Goal: Task Accomplishment & Management: Use online tool/utility

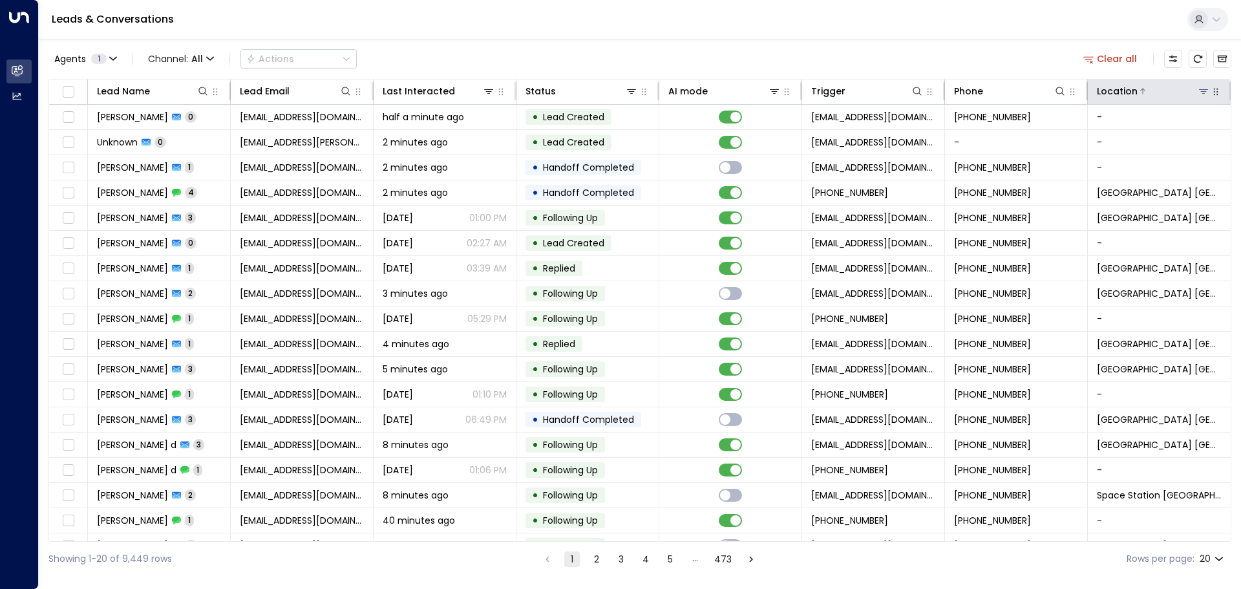
click at [1199, 90] on icon at bounding box center [1203, 91] width 9 height 5
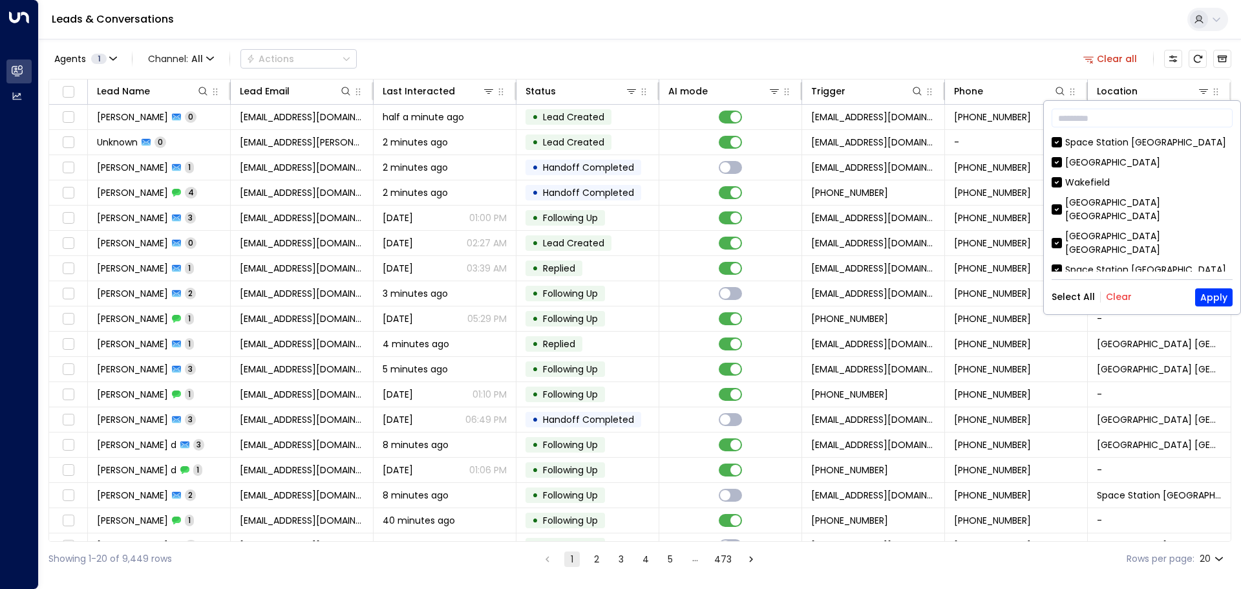
click at [1118, 299] on button "Clear" at bounding box center [1119, 297] width 26 height 10
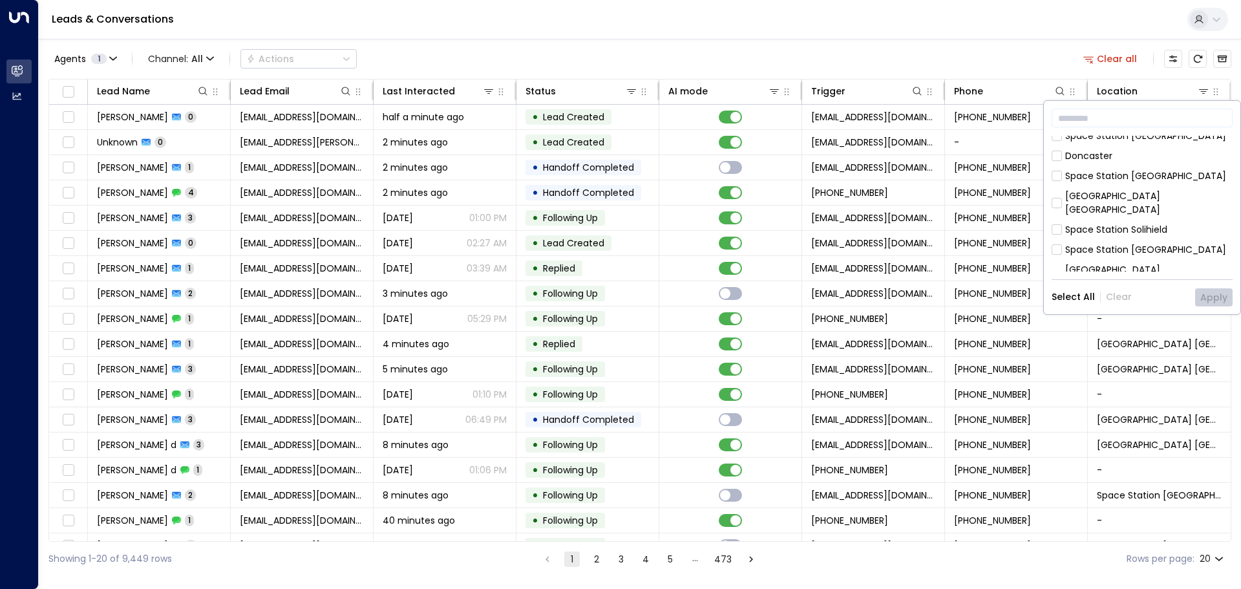
scroll to position [259, 0]
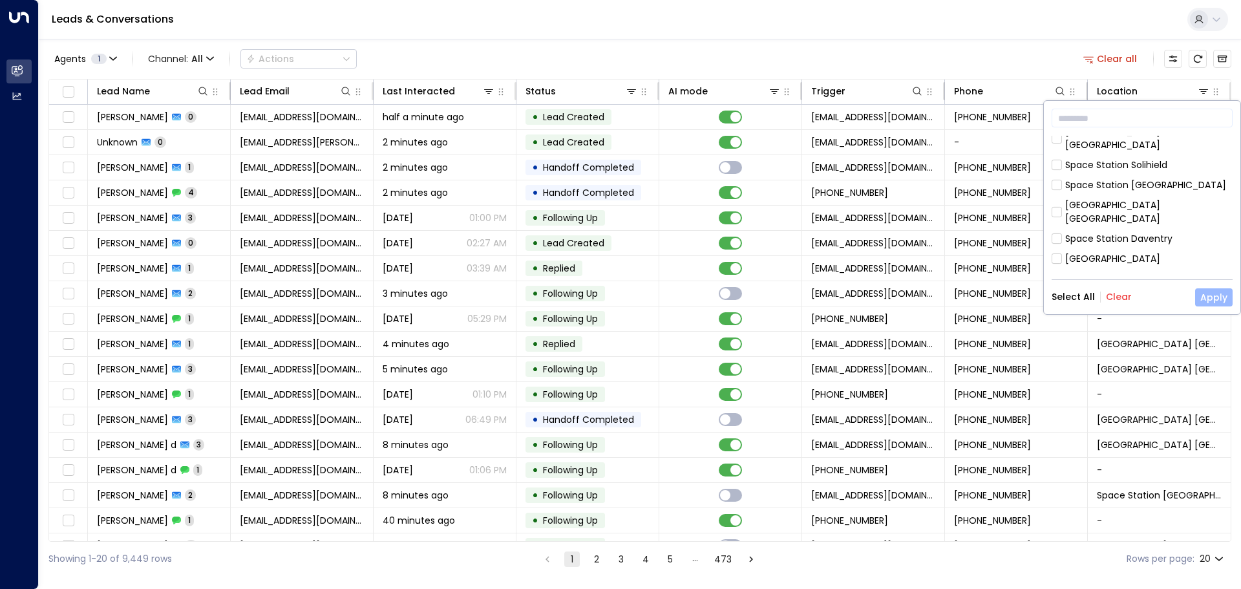
click at [1213, 297] on button "Apply" at bounding box center [1213, 297] width 37 height 18
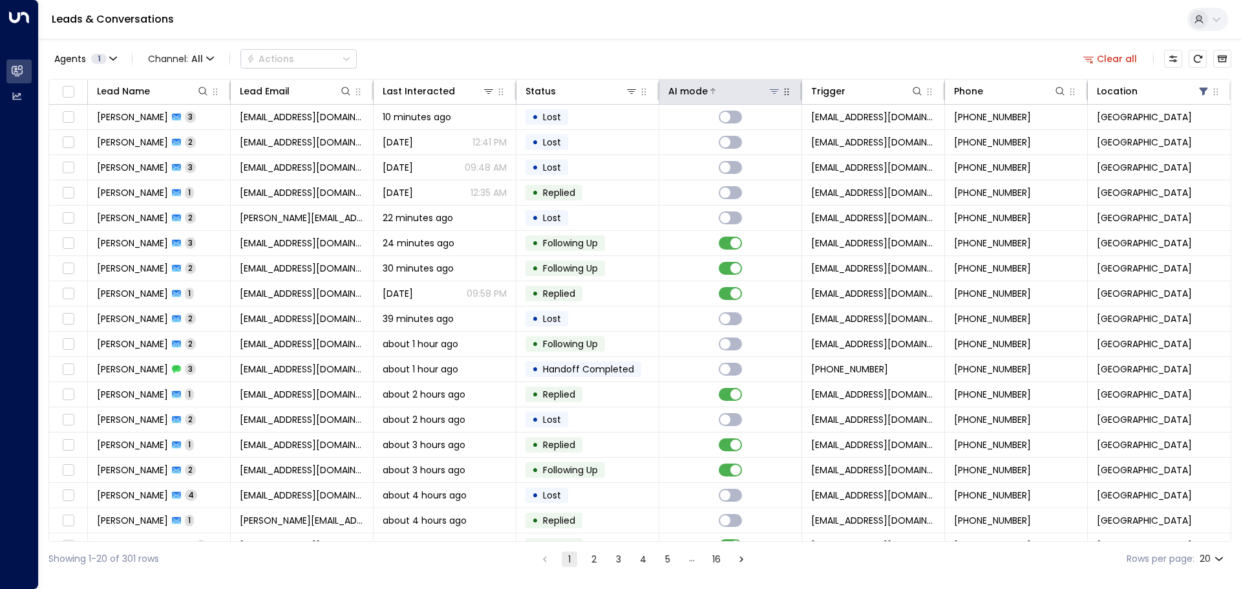
click at [771, 90] on icon at bounding box center [774, 91] width 9 height 5
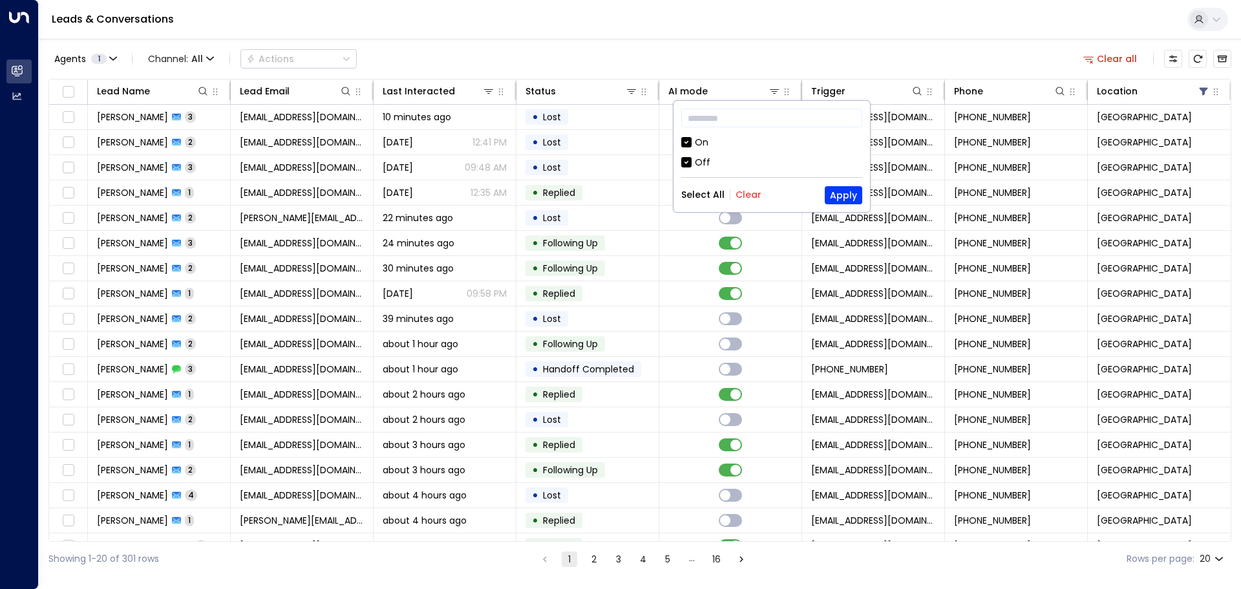
click at [736, 23] on div "Leads & Conversations" at bounding box center [640, 19] width 1202 height 39
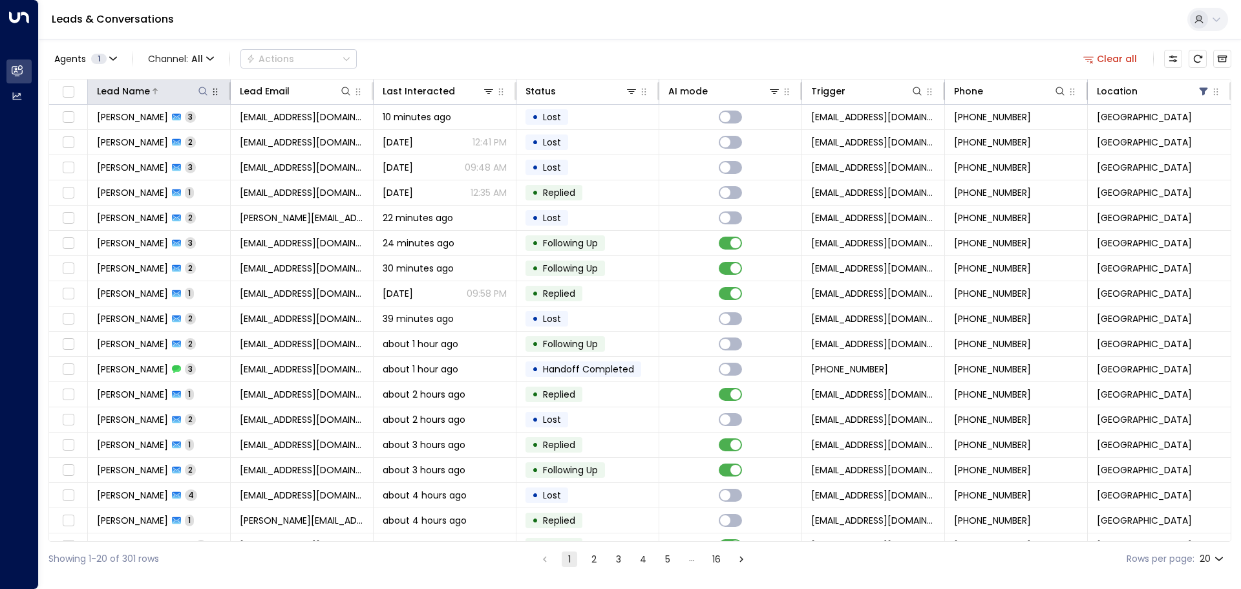
click at [202, 90] on icon at bounding box center [203, 91] width 10 height 10
type input "***"
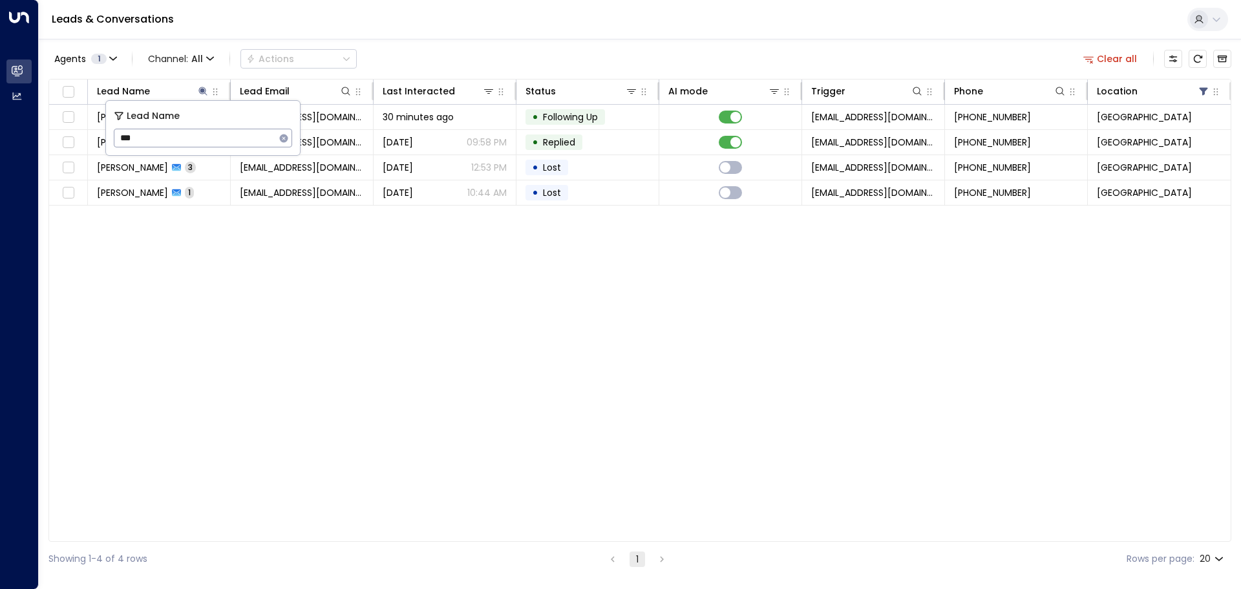
click at [626, 43] on div "Agents 1 Channel: All Actions Clear all Lead Name Lead Email Last Interacted St…" at bounding box center [639, 307] width 1183 height 537
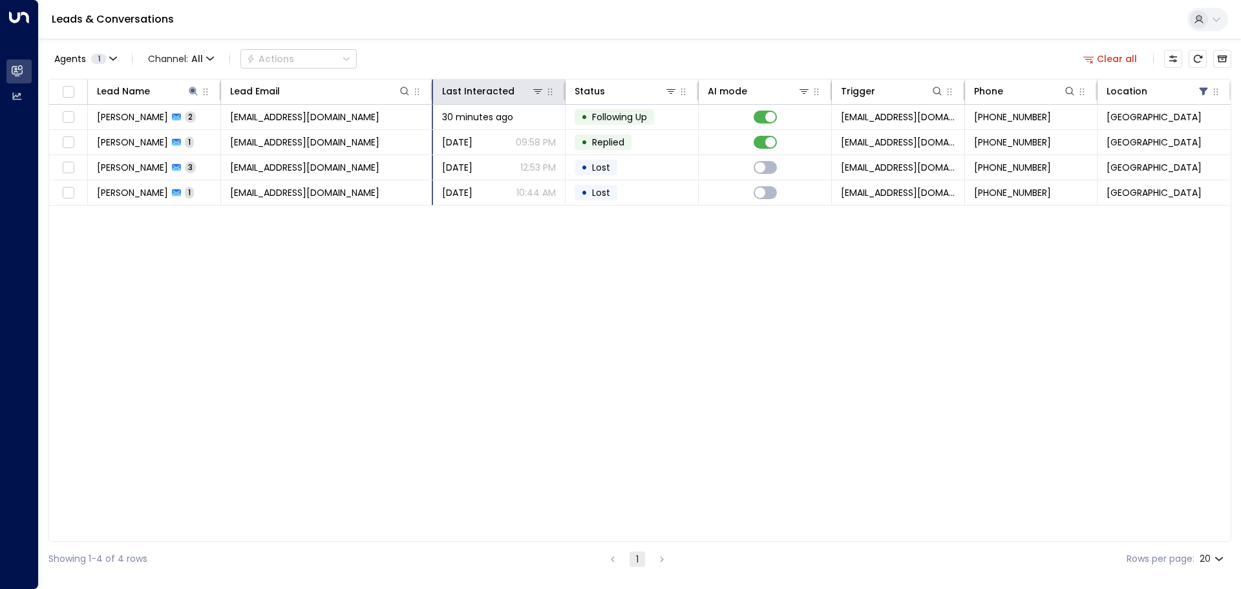
drag, startPoint x: 372, startPoint y: 90, endPoint x: 443, endPoint y: 87, distance: 71.2
click at [443, 87] on tr "Lead Name Lead Email Last Interacted Status AI mode Trigger Phone Location" at bounding box center [640, 92] width 1182 height 25
click at [338, 566] on div "Showing 1-4 of 4 rows 1 Rows per page: 20 **" at bounding box center [639, 559] width 1183 height 34
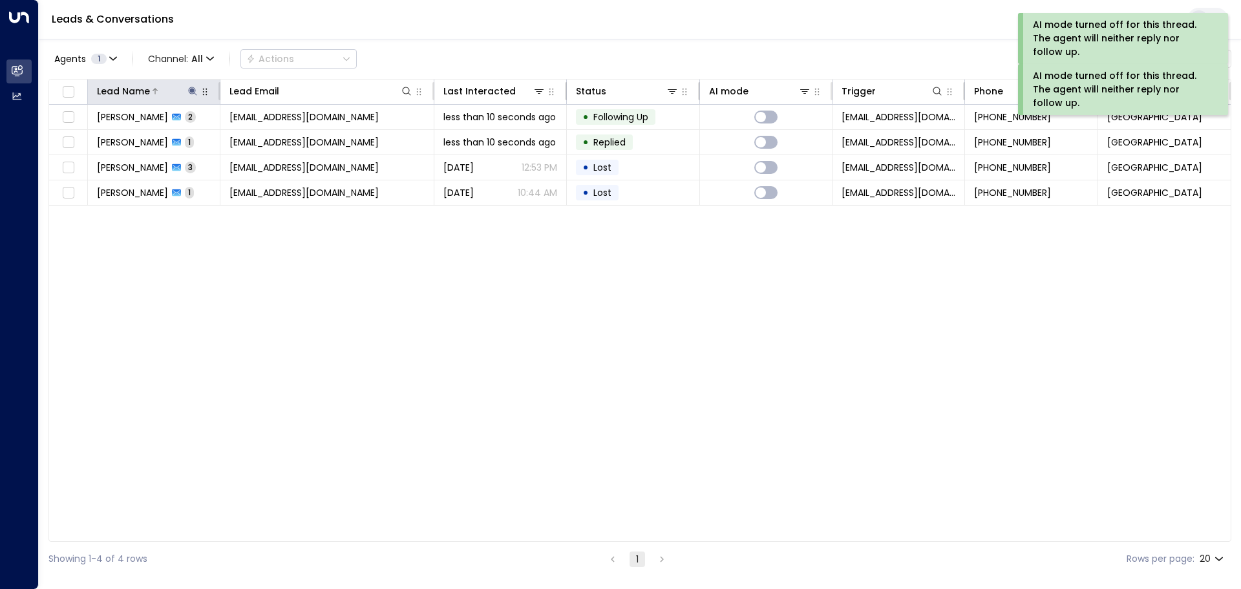
click at [187, 92] on icon at bounding box center [192, 91] width 10 height 10
click at [272, 140] on icon "button" at bounding box center [273, 138] width 10 height 10
click at [482, 34] on div "Leads & Conversations" at bounding box center [640, 19] width 1202 height 39
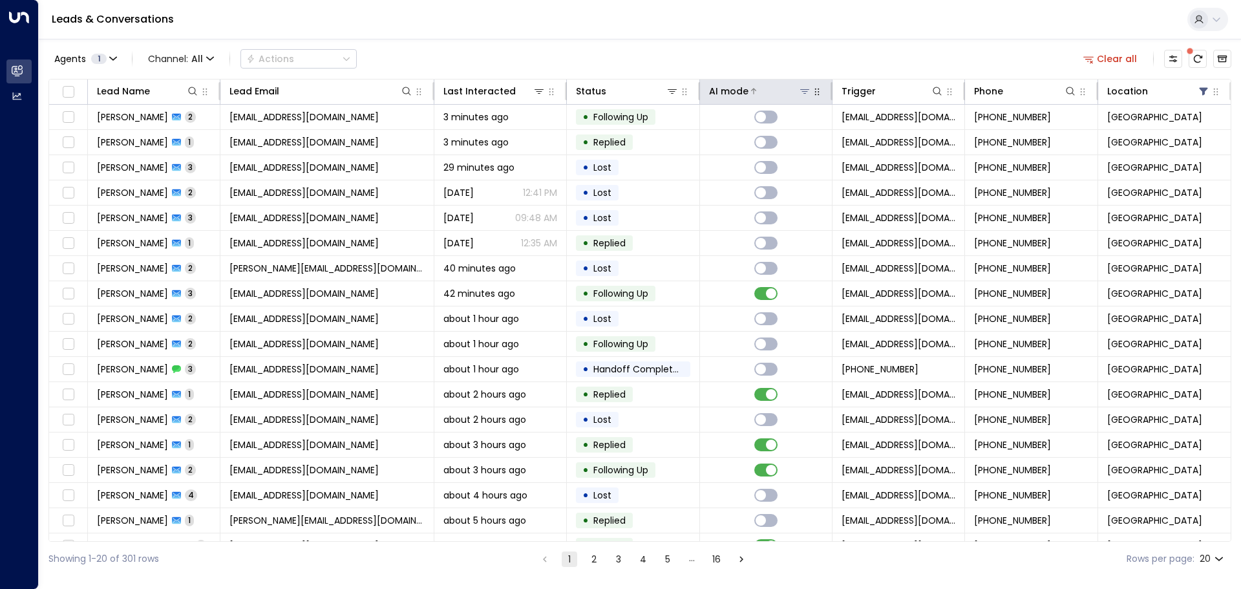
click at [803, 90] on icon at bounding box center [804, 91] width 9 height 5
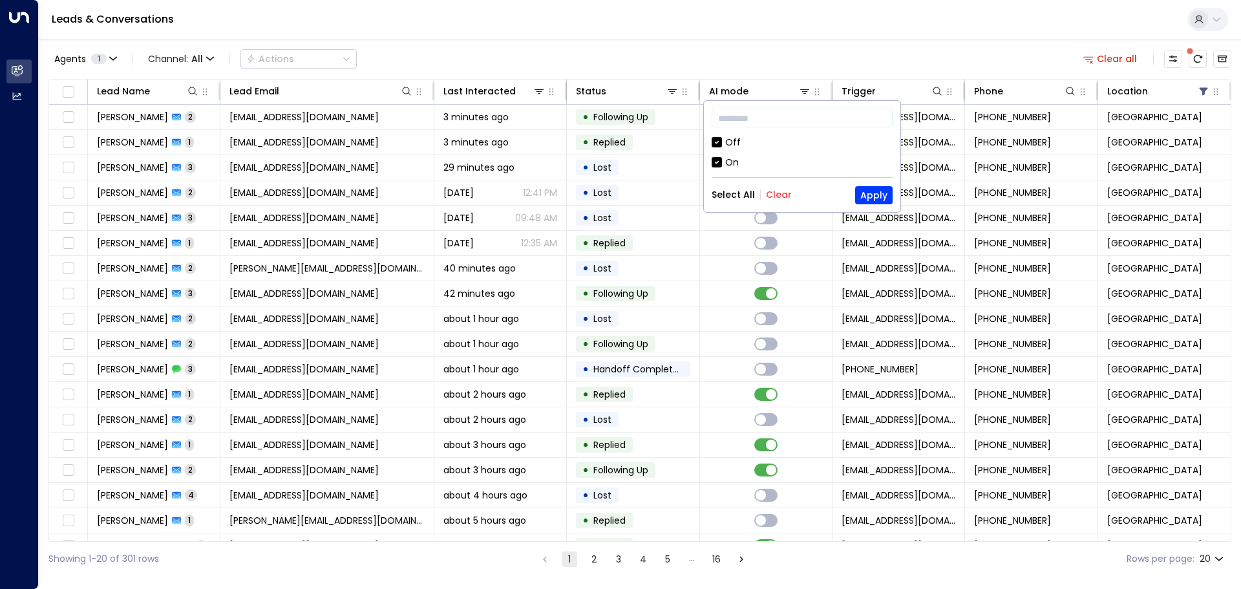
click at [723, 144] on div "Off" at bounding box center [802, 143] width 181 height 14
click at [867, 192] on button "Apply" at bounding box center [873, 195] width 37 height 18
